Goal: Find specific page/section: Find specific page/section

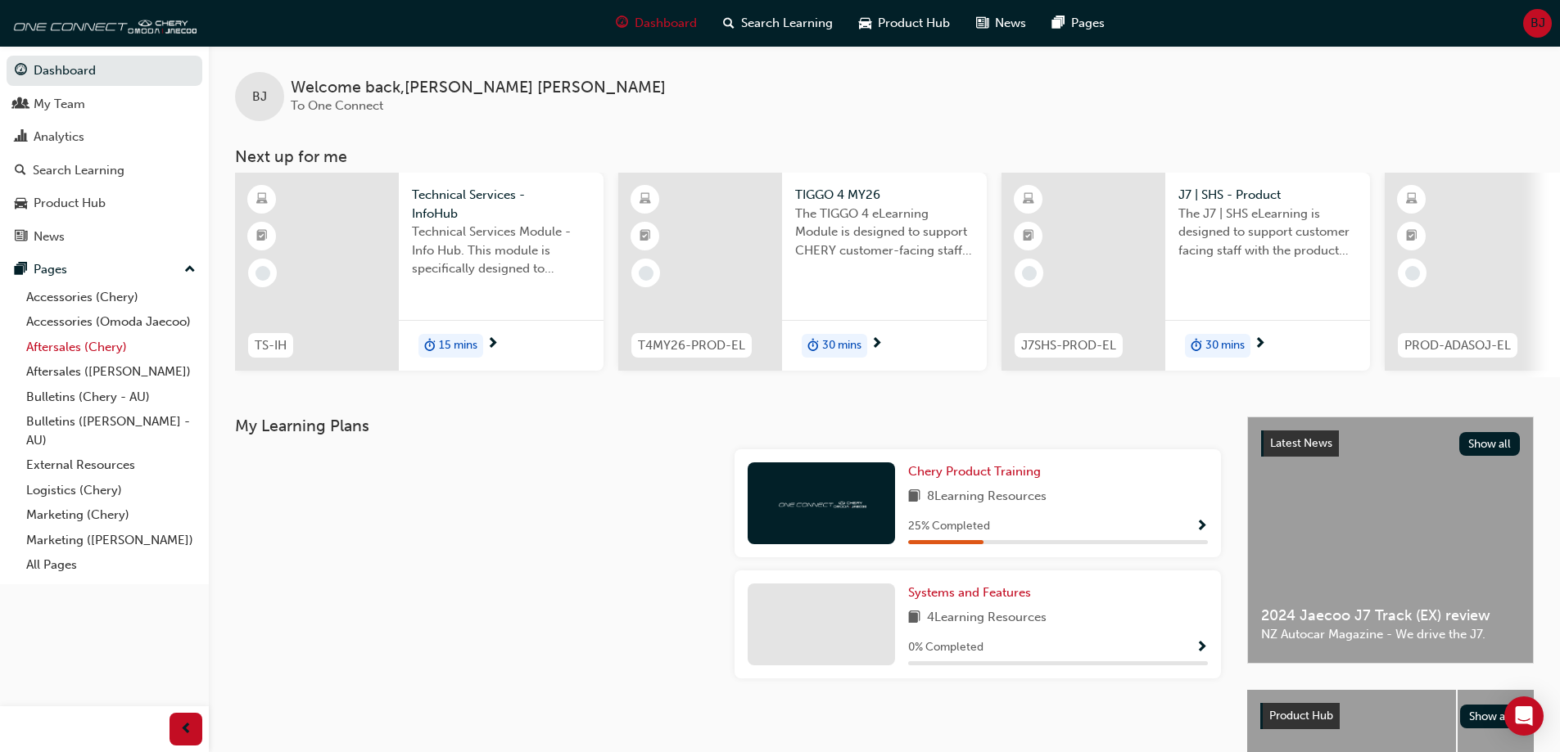
click at [88, 350] on link "Aftersales (Chery)" at bounding box center [111, 347] width 183 height 25
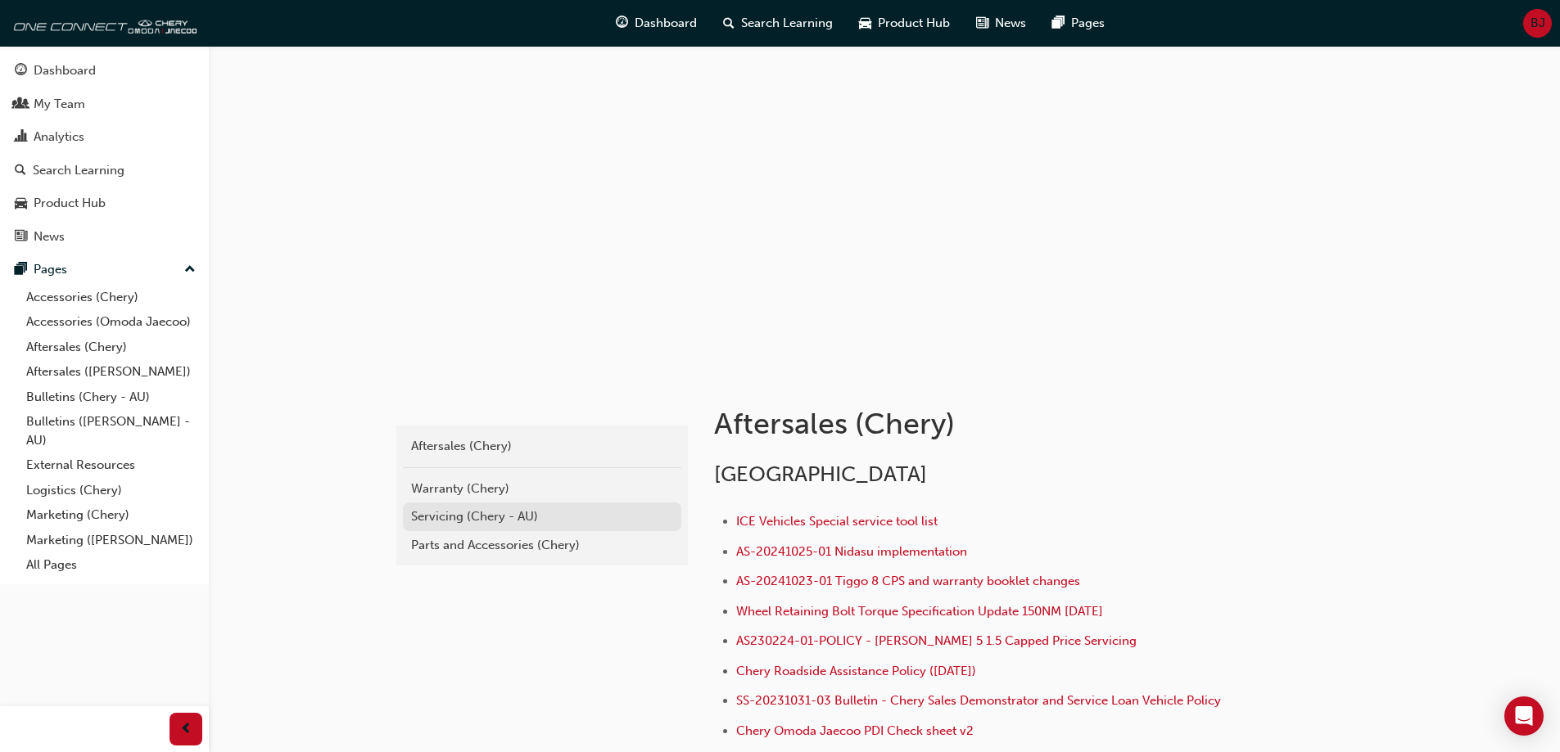
click at [472, 514] on div "Servicing (Chery - AU)" at bounding box center [542, 517] width 262 height 19
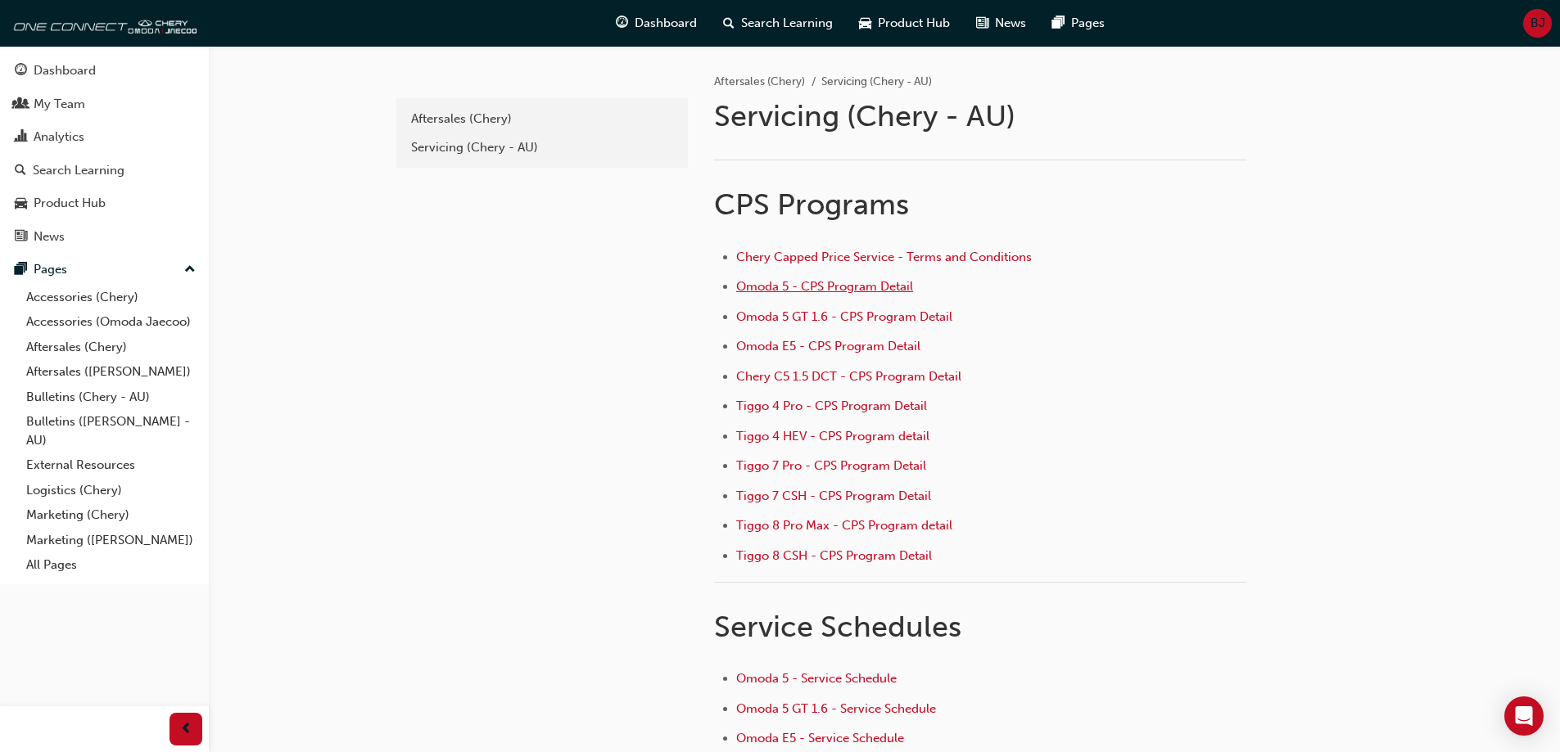
click at [773, 284] on span "Omoda 5 - CPS Program Detail" at bounding box center [824, 286] width 177 height 15
